Goal: Task Accomplishment & Management: Manage account settings

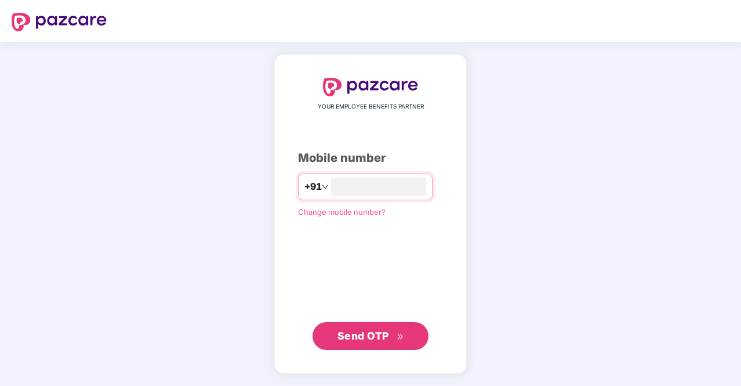
type input "**********"
click at [361, 333] on span "Send OTP" at bounding box center [364, 335] width 52 height 12
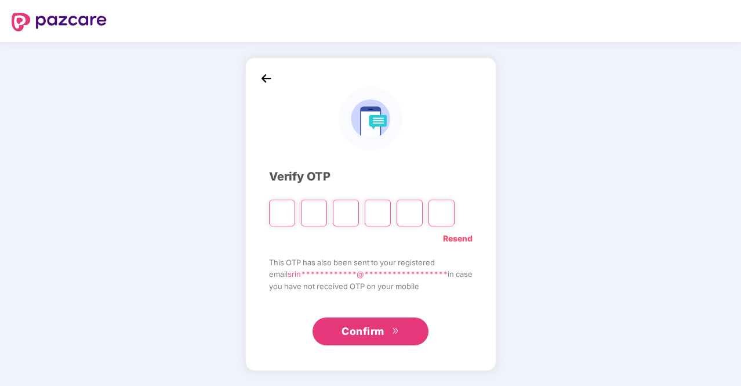
click at [361, 333] on span "Confirm" at bounding box center [363, 331] width 43 height 16
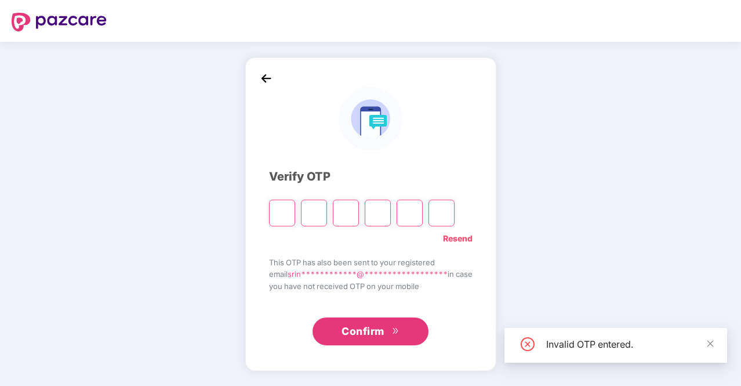
click at [269, 214] on input "Please enter verification code. Digit 1" at bounding box center [282, 213] width 26 height 27
type input "*"
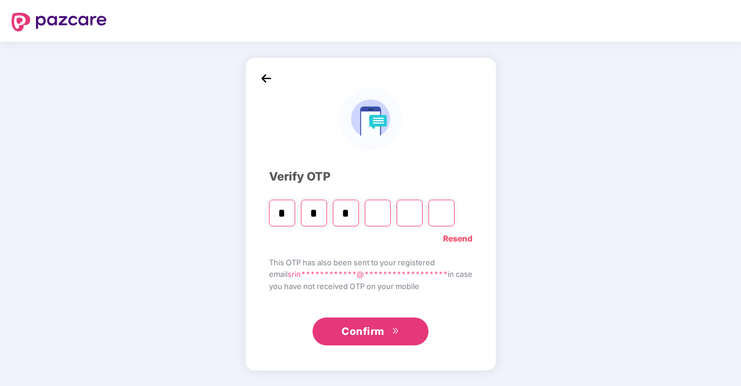
type input "*"
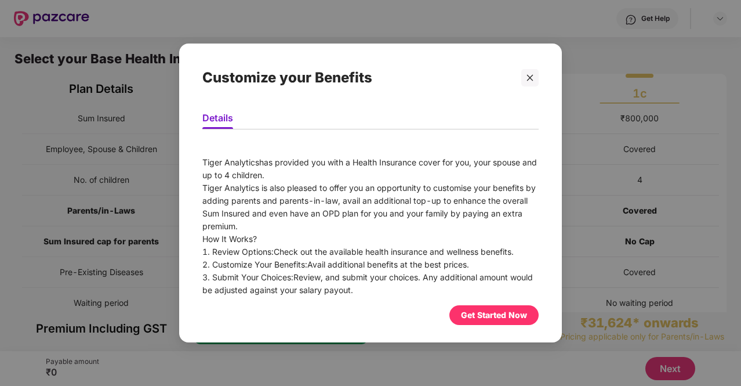
click at [488, 312] on div "Get Started Now" at bounding box center [494, 315] width 66 height 13
